Goal: Transaction & Acquisition: Purchase product/service

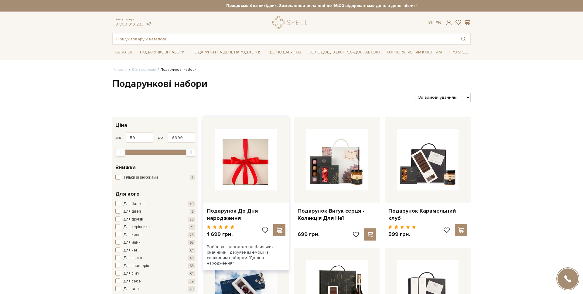
click at [256, 180] on img at bounding box center [246, 160] width 62 height 62
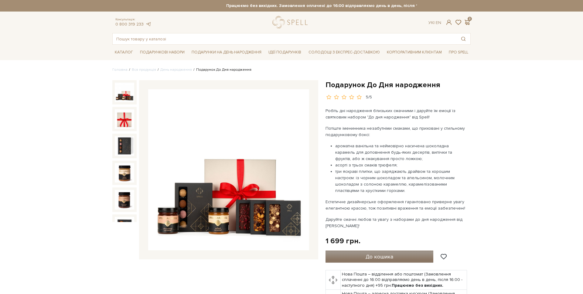
click at [381, 253] on span "До кошика" at bounding box center [379, 256] width 28 height 7
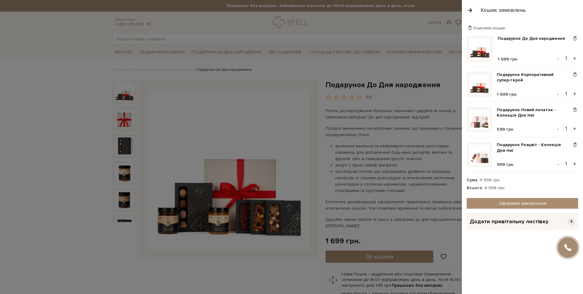
click at [574, 55] on button "+" at bounding box center [574, 58] width 7 height 9
click at [497, 203] on link "Оформити замовлення" at bounding box center [521, 203] width 111 height 11
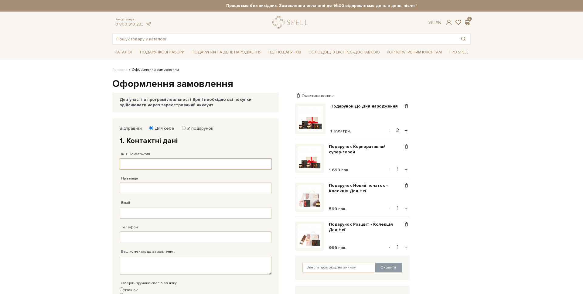
click at [158, 163] on input "Ім'я По-батькові" at bounding box center [196, 164] width 152 height 12
type input "[PERSON_NAME]"
click at [142, 191] on input "Прізвище" at bounding box center [196, 188] width 152 height 12
drag, startPoint x: 147, startPoint y: 201, endPoint x: 160, endPoint y: 202, distance: 12.8
click at [148, 201] on div "Email Адрес уже зареєстровано! Некорректна адреса!" at bounding box center [196, 206] width 152 height 24
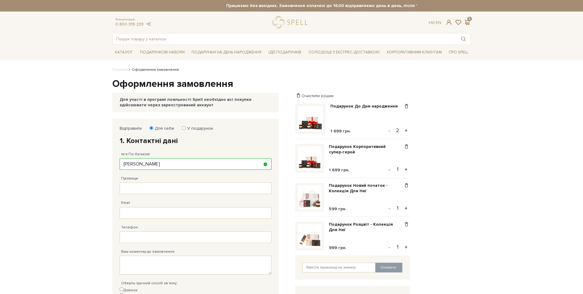
click at [160, 202] on div "Email Адрес уже зареєстровано! Некорректна адреса!" at bounding box center [196, 206] width 152 height 24
click at [153, 188] on input "Прізвище" at bounding box center [196, 188] width 152 height 12
type input "[PERSON_NAME]"
click at [143, 213] on input "Email" at bounding box center [196, 213] width 152 height 12
type input "[EMAIL_ADDRESS][DOMAIN_NAME]"
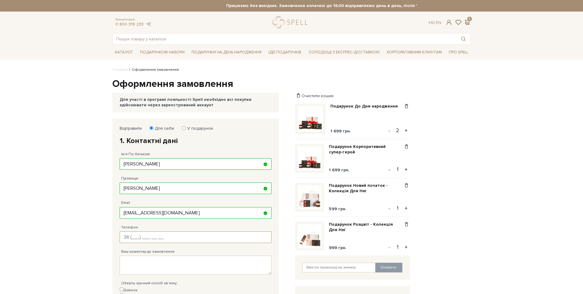
click at [141, 237] on input "Телефон" at bounding box center [196, 237] width 152 height 12
type input "[PHONE_NUMBER]"
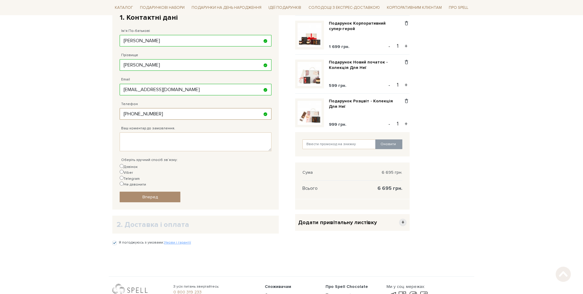
scroll to position [150, 0]
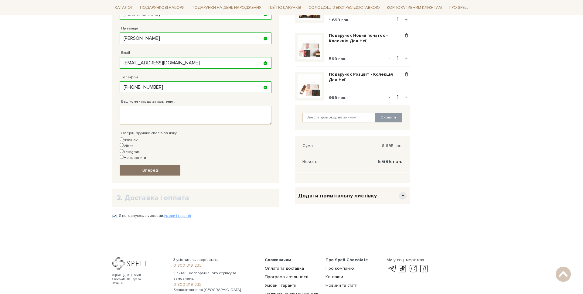
click at [149, 168] on span "Вперед" at bounding box center [149, 170] width 15 height 5
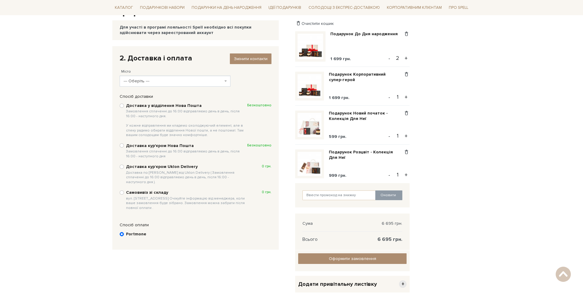
scroll to position [63, 0]
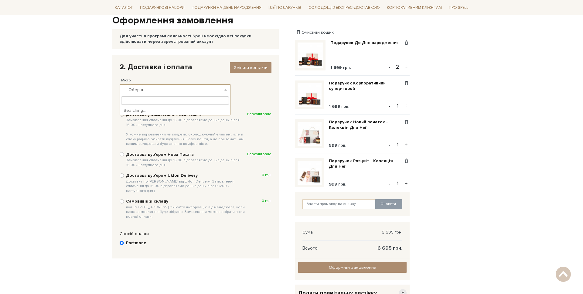
click at [150, 90] on span "--- Оберіть ---" at bounding box center [173, 90] width 99 height 6
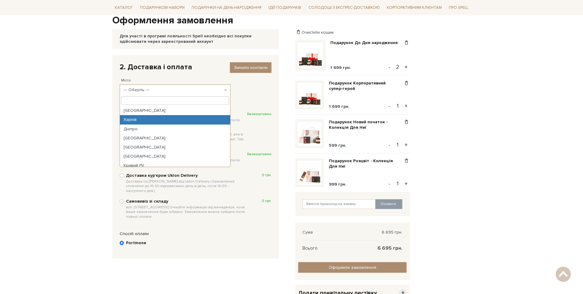
select select "Харків"
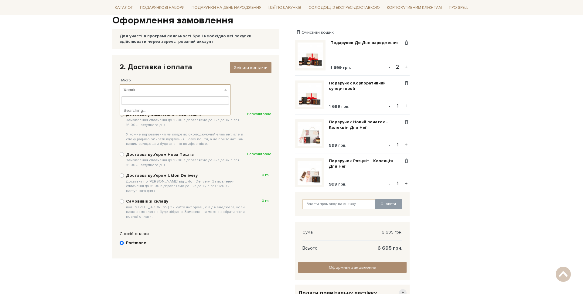
click at [144, 86] on span "Харків" at bounding box center [175, 89] width 111 height 11
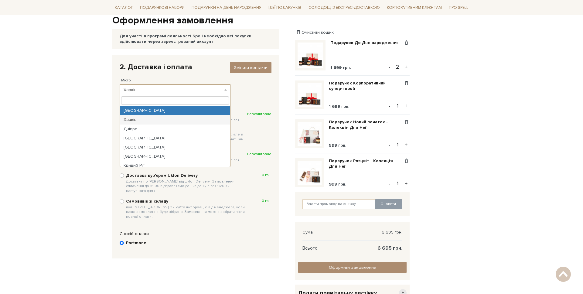
select select "[GEOGRAPHIC_DATA]"
